Goal: Task Accomplishment & Management: Manage account settings

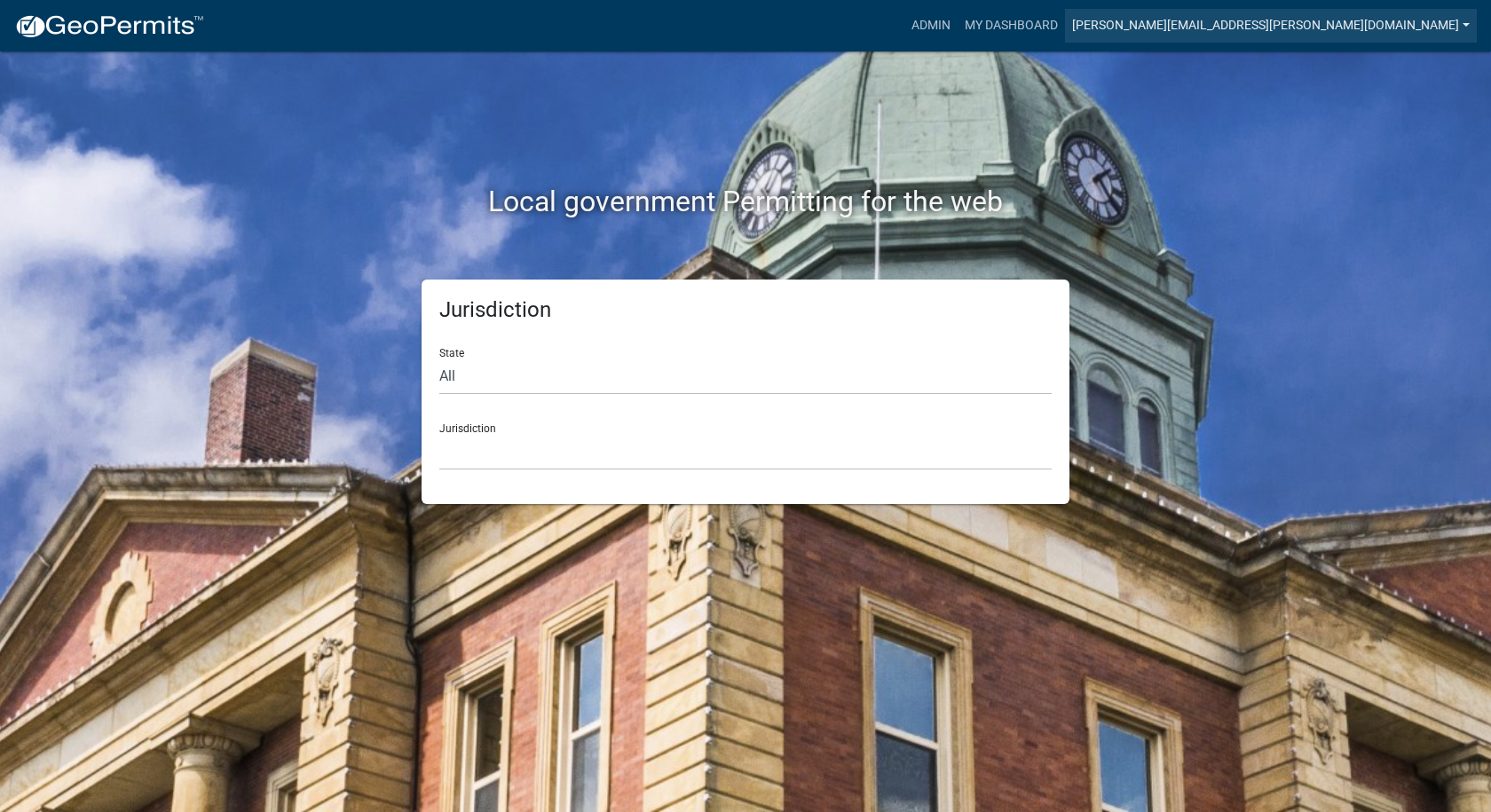
click at [1466, 23] on link "[PERSON_NAME][EMAIL_ADDRESS][PERSON_NAME][DOMAIN_NAME]" at bounding box center [1270, 25] width 412 height 33
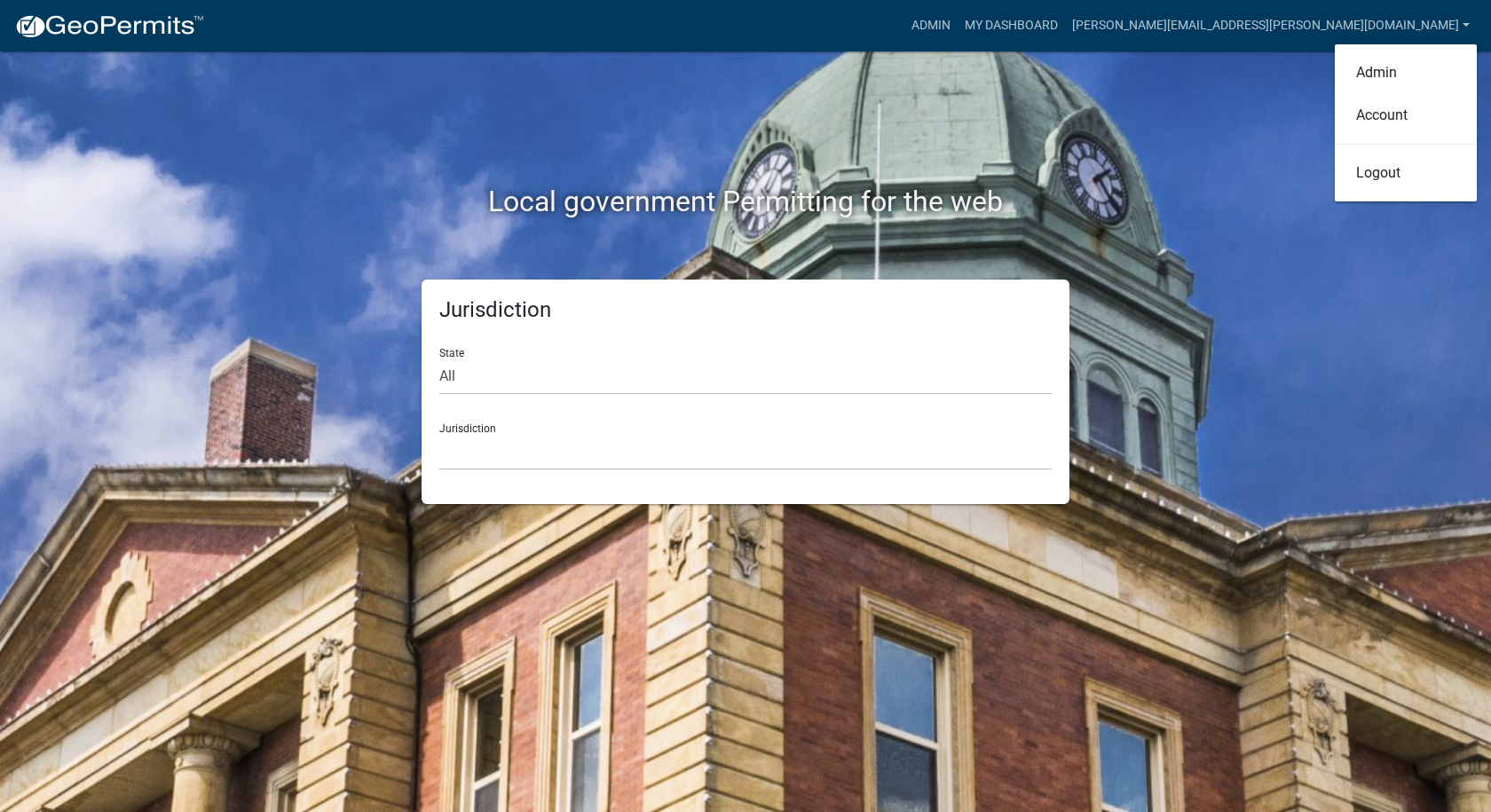
click at [1390, 177] on link "Logout" at bounding box center [1405, 173] width 142 height 43
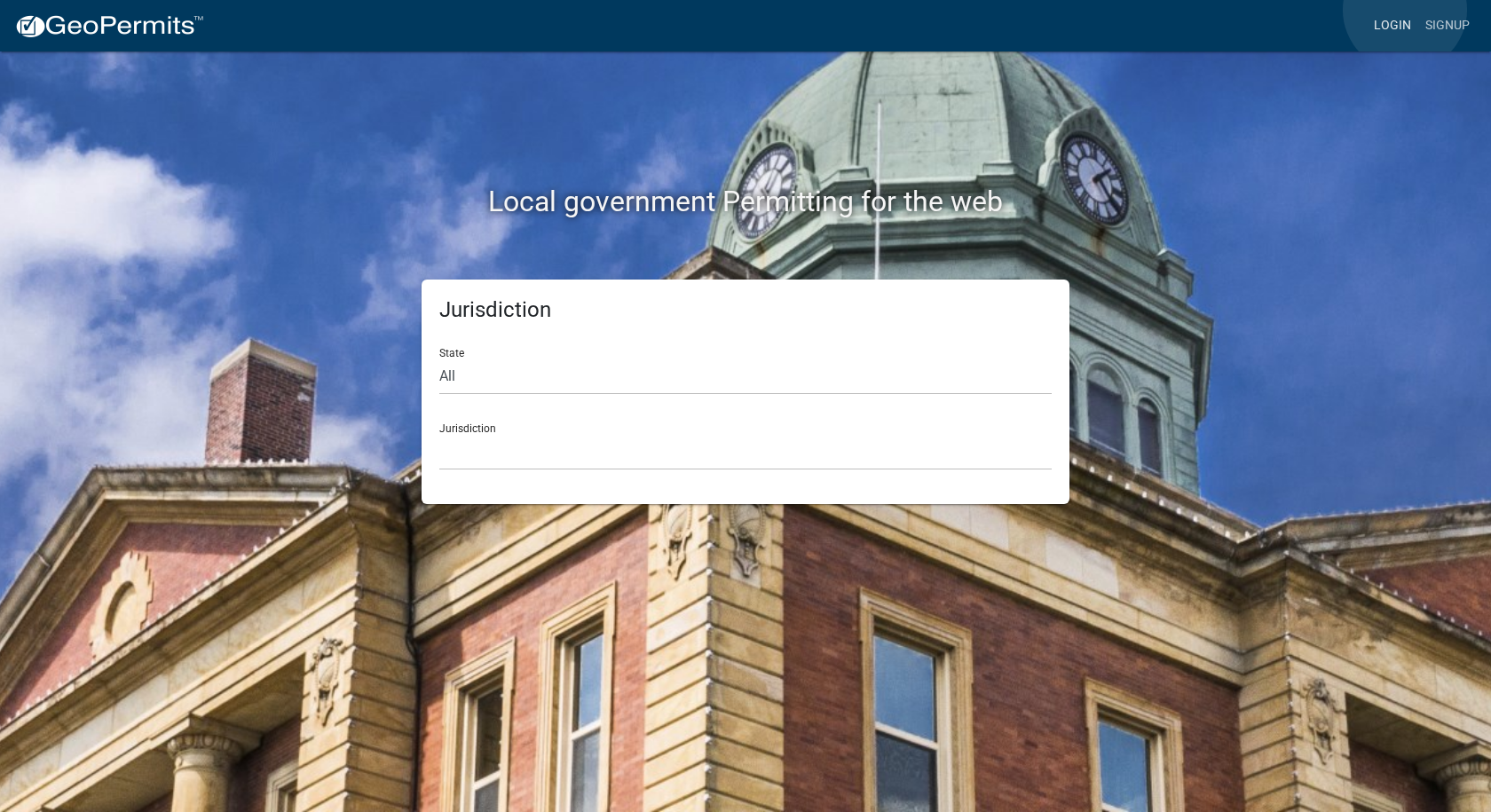
click at [1404, 10] on link "Login" at bounding box center [1392, 25] width 51 height 33
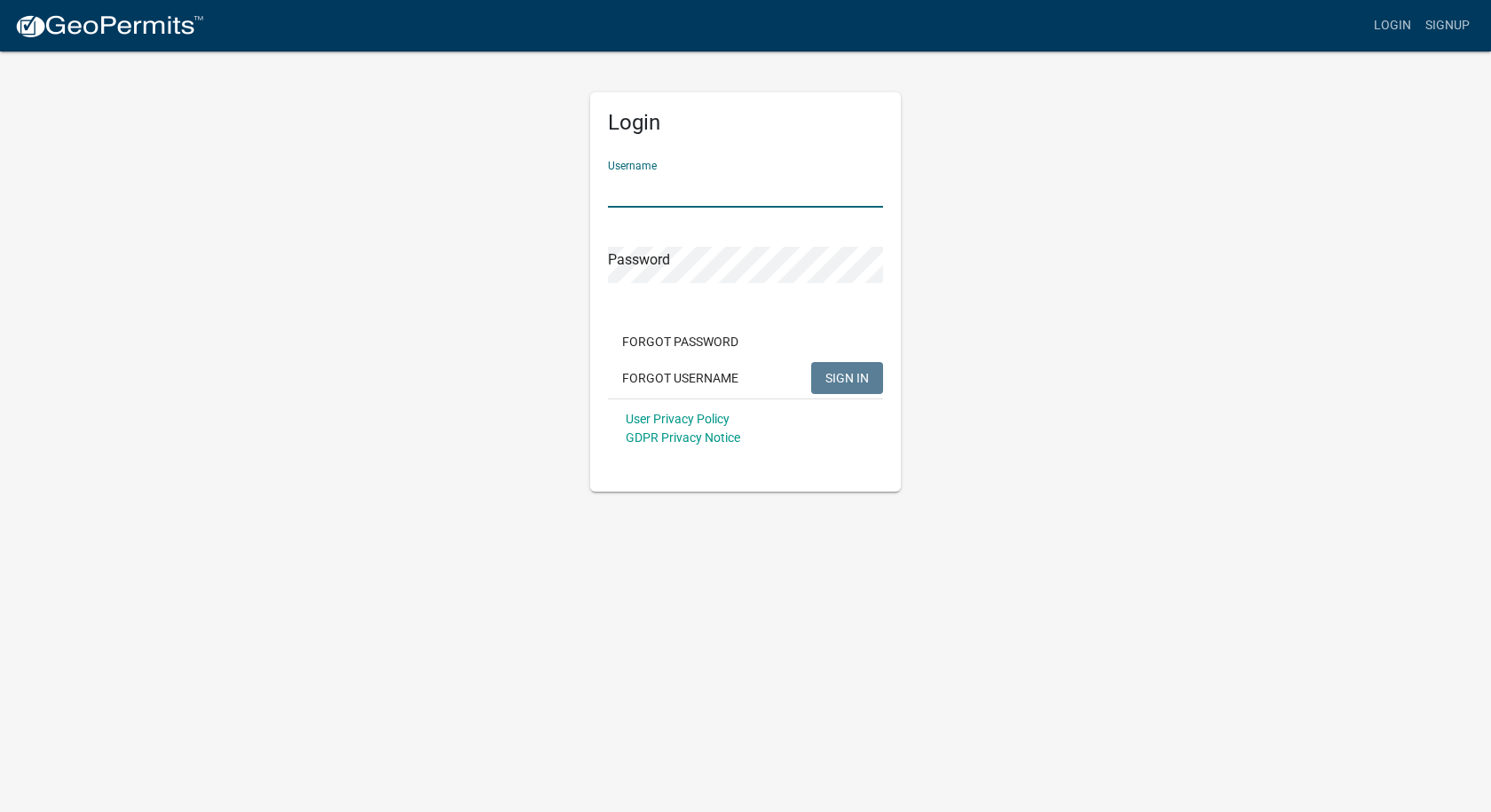
drag, startPoint x: 753, startPoint y: 179, endPoint x: 731, endPoint y: 188, distance: 23.8
click at [750, 183] on input "Username" at bounding box center [745, 189] width 275 height 36
type input "[PERSON_NAME][EMAIL_ADDRESS][PERSON_NAME][DOMAIN_NAME]"
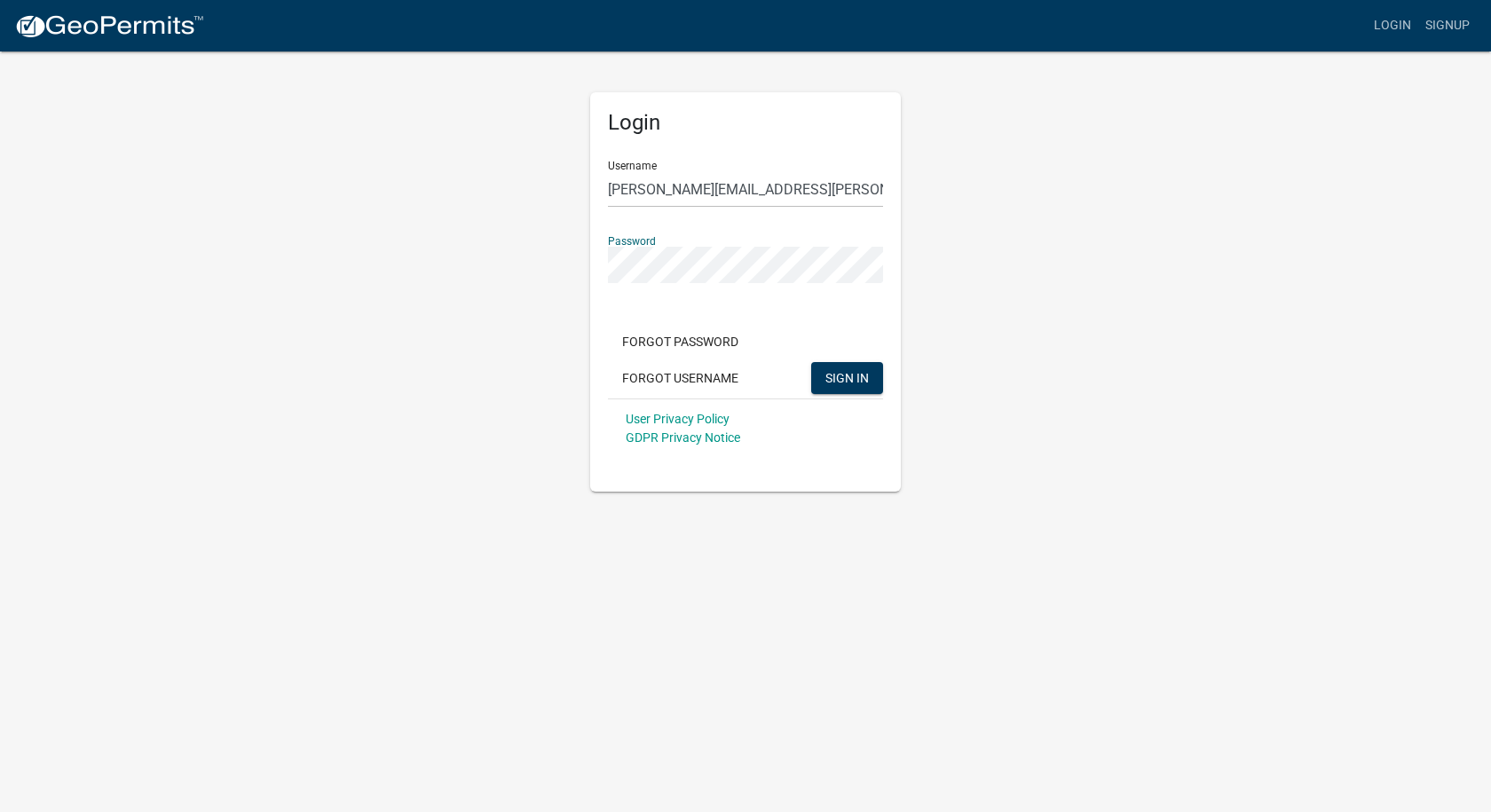
click at [811, 362] on button "SIGN IN" at bounding box center [847, 378] width 72 height 32
